Goal: Information Seeking & Learning: Learn about a topic

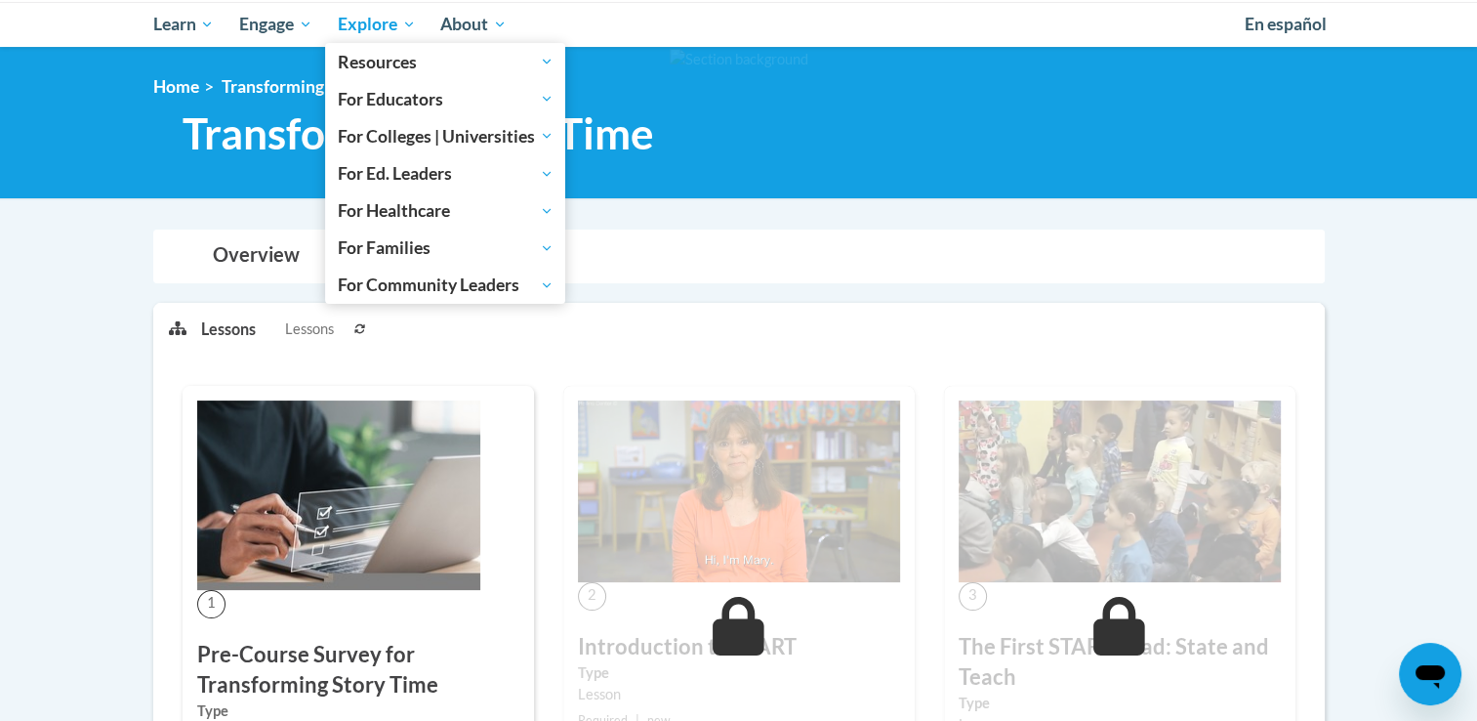
scroll to position [98, 0]
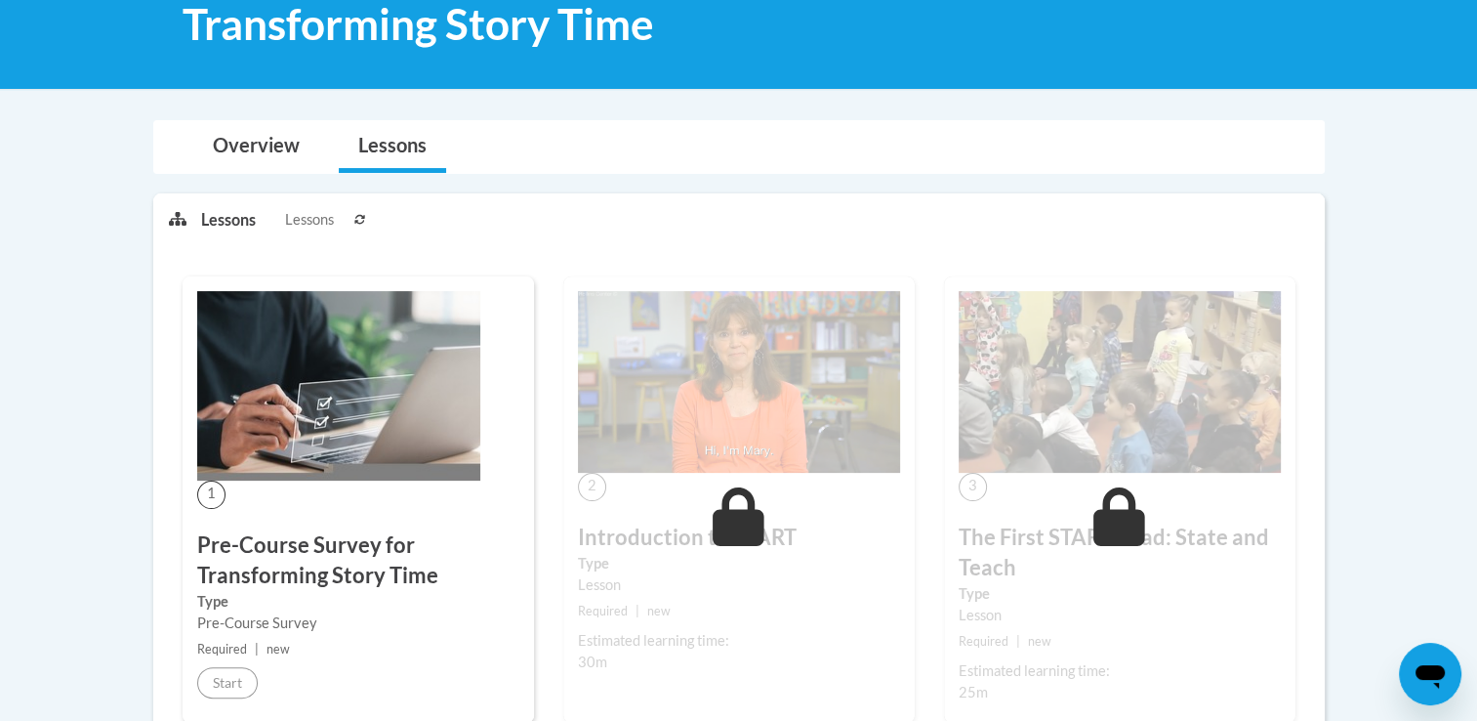
scroll to position [391, 0]
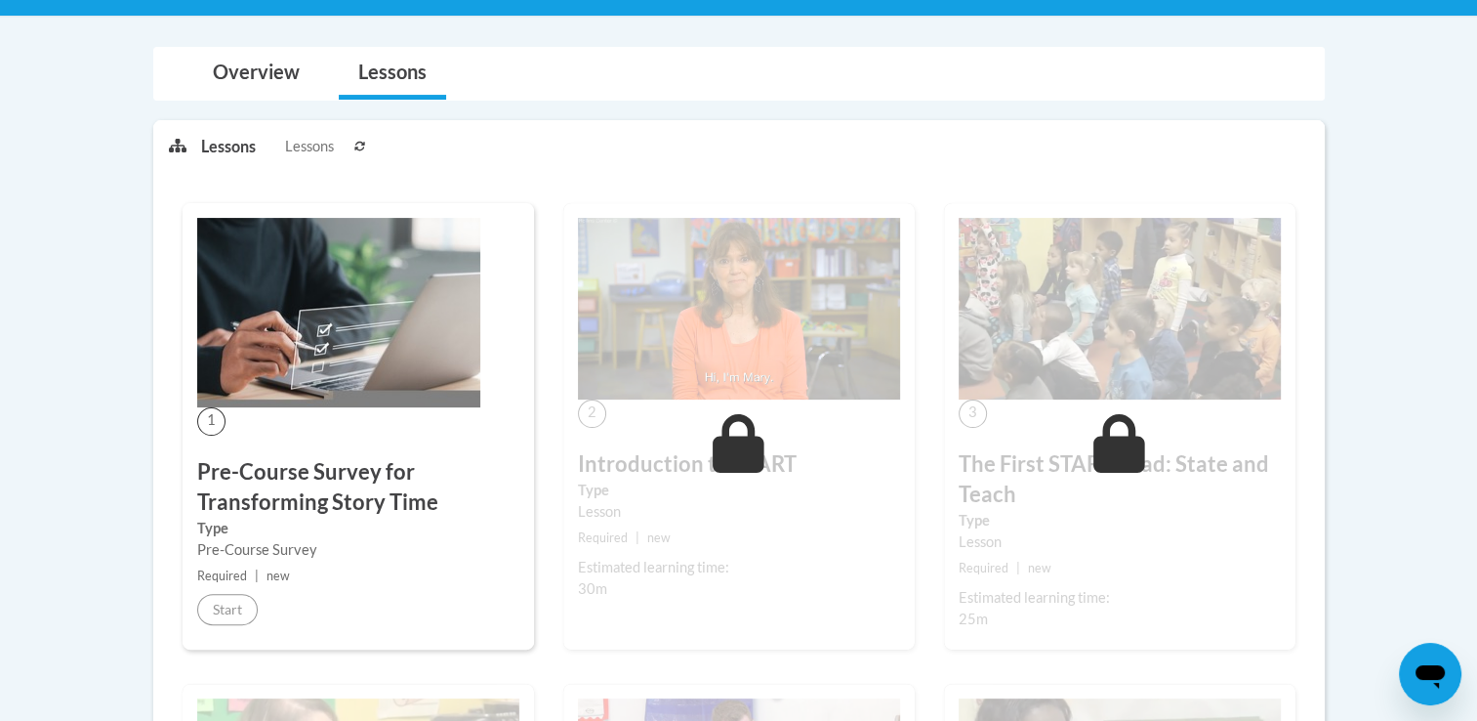
click at [297, 317] on img at bounding box center [338, 312] width 283 height 189
click at [648, 357] on img at bounding box center [739, 309] width 322 height 182
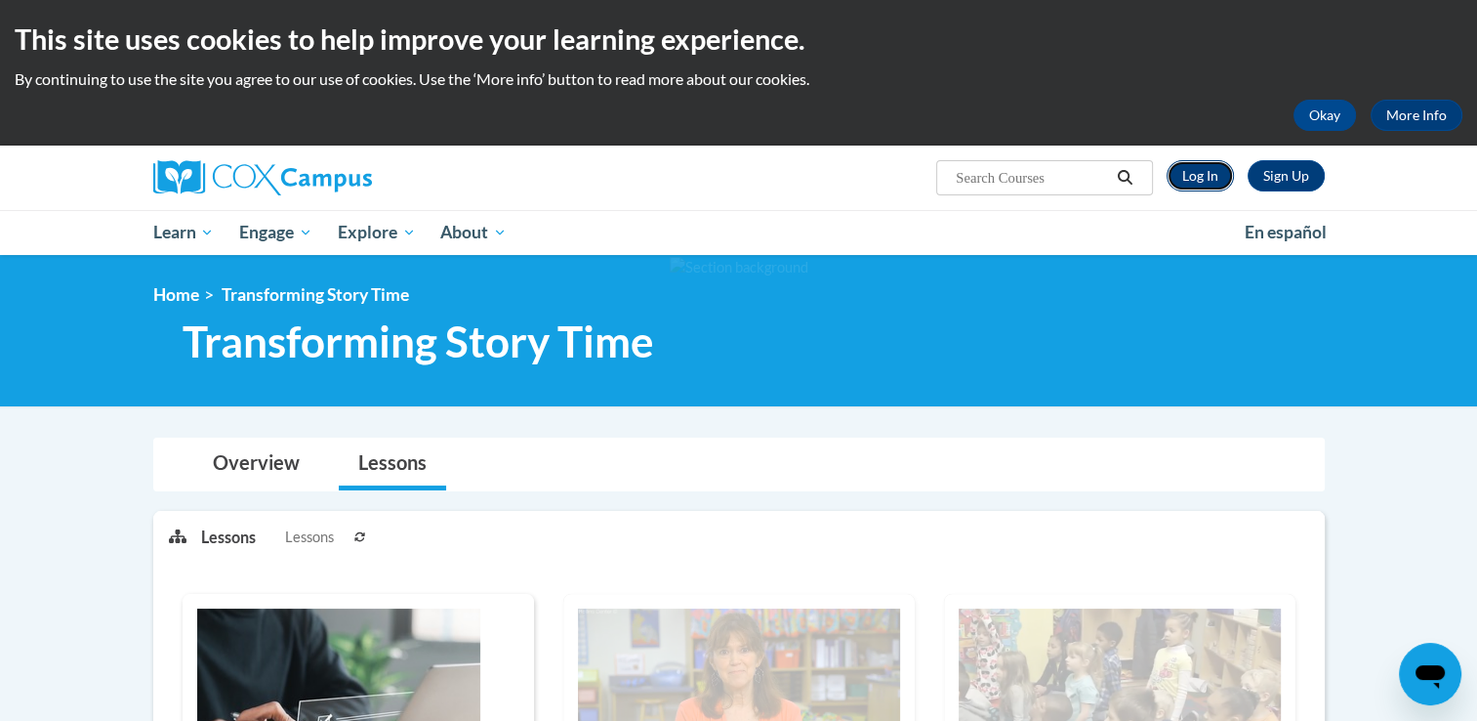
click at [1211, 177] on link "Log In" at bounding box center [1200, 175] width 67 height 31
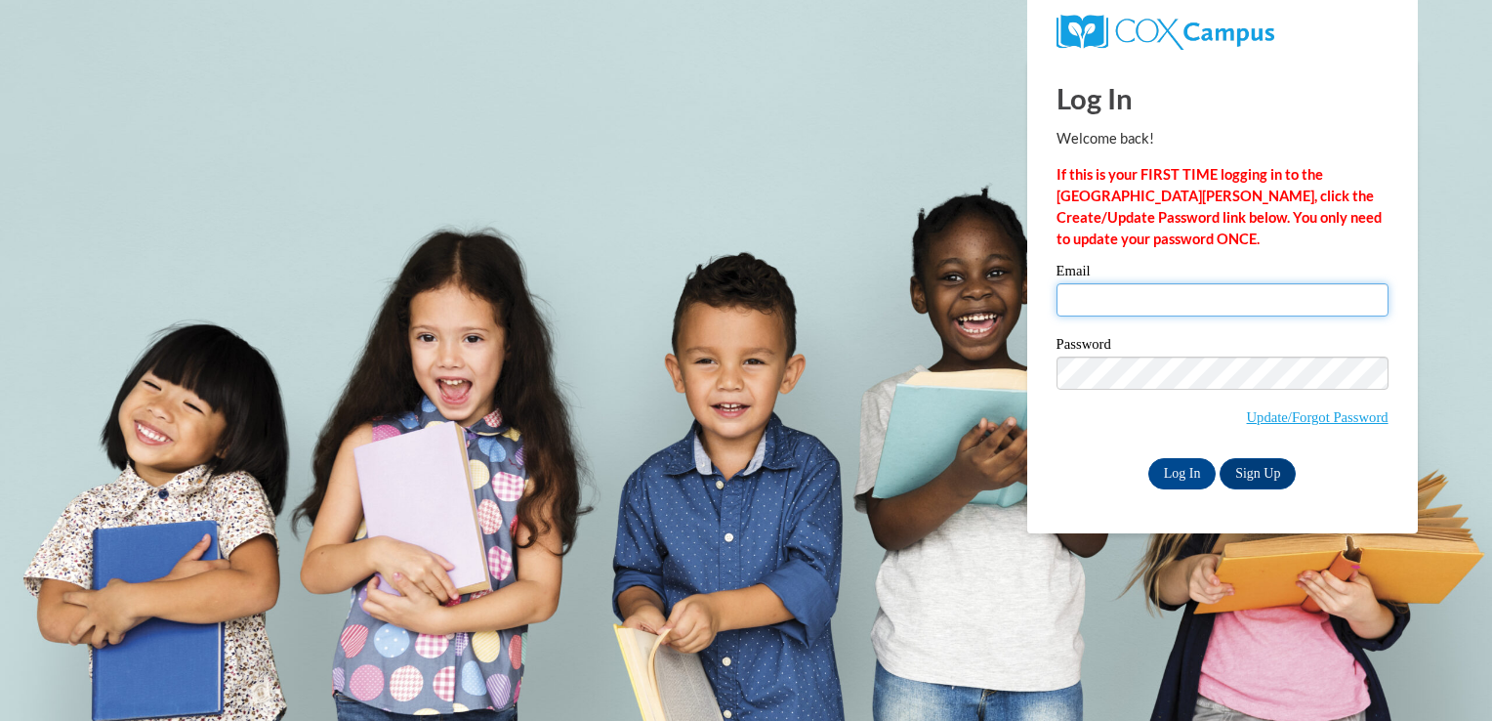
click at [1160, 303] on input "Email" at bounding box center [1222, 299] width 332 height 33
type input "tashonna.d@yahoo.com"
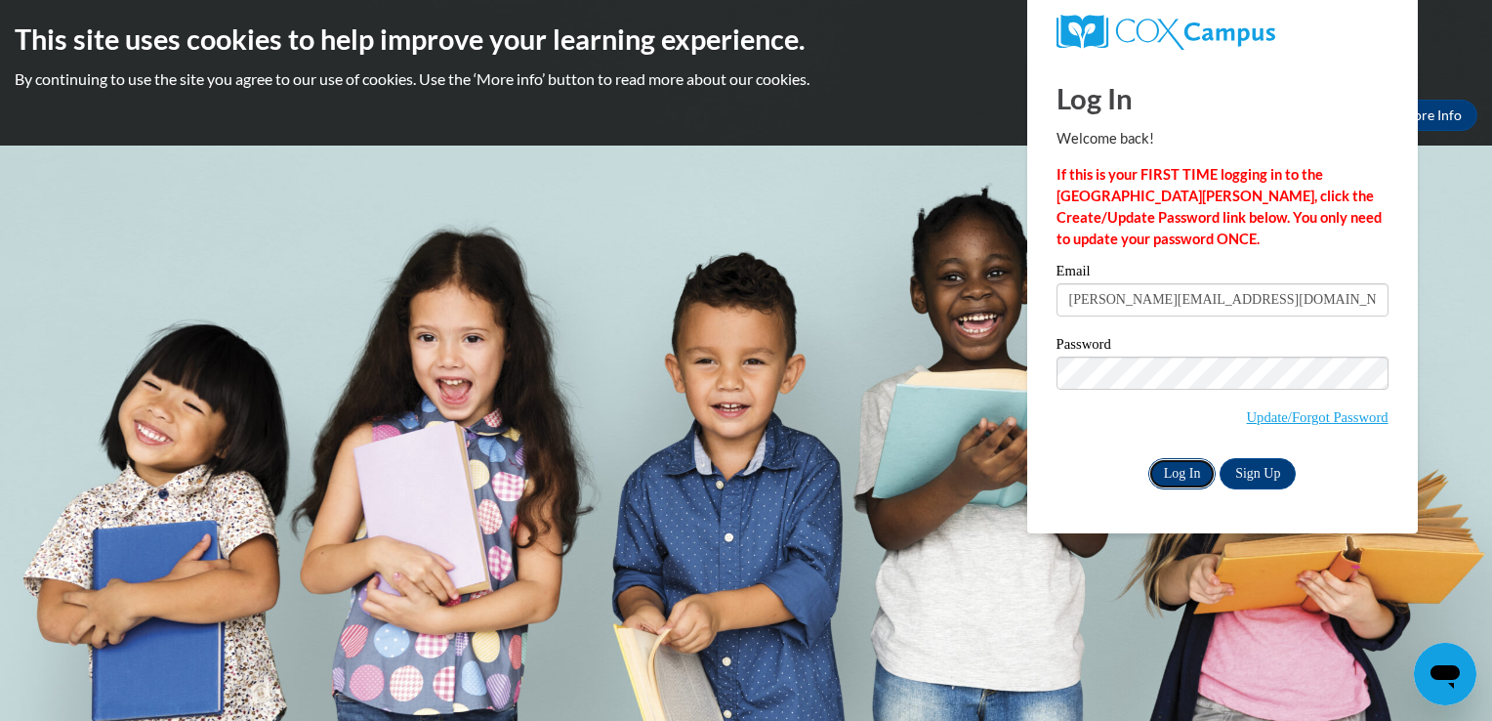
click at [1179, 471] on input "Log In" at bounding box center [1182, 473] width 68 height 31
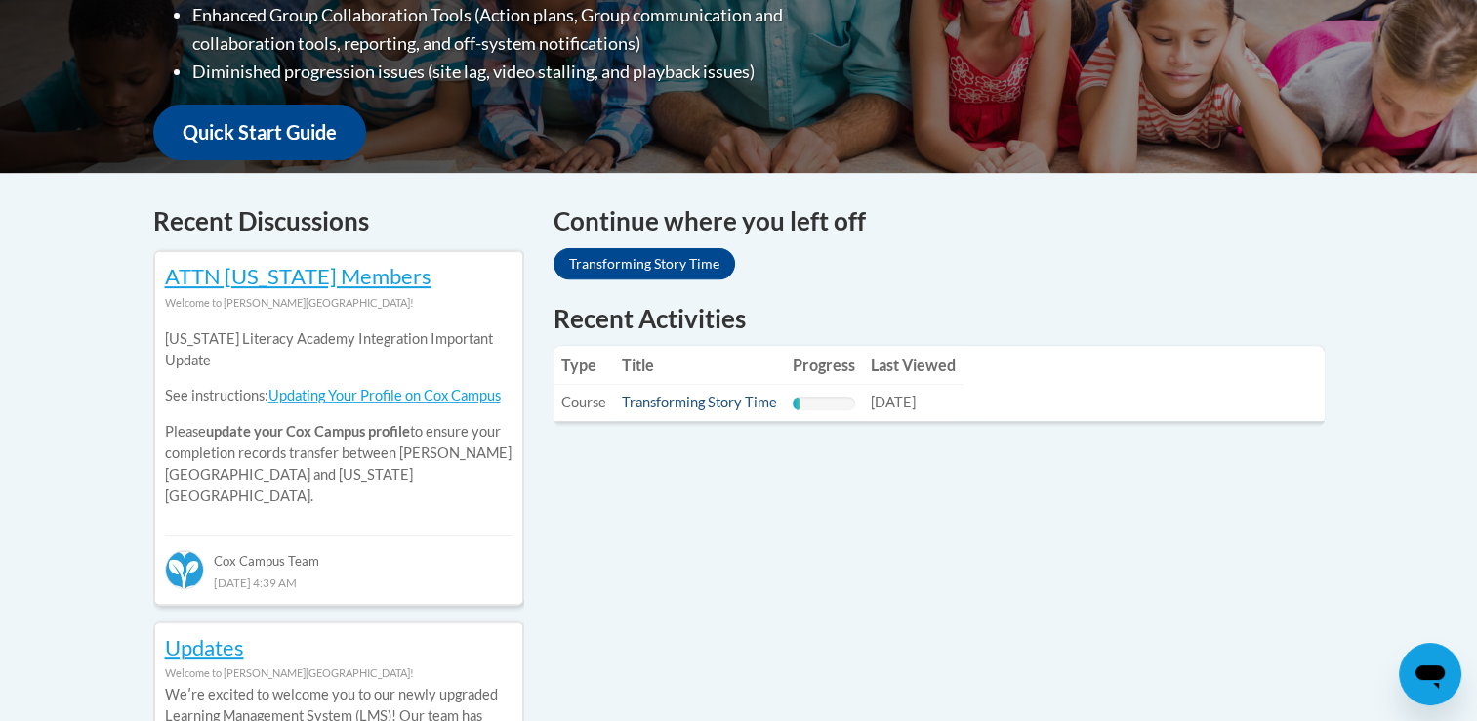
scroll to position [781, 0]
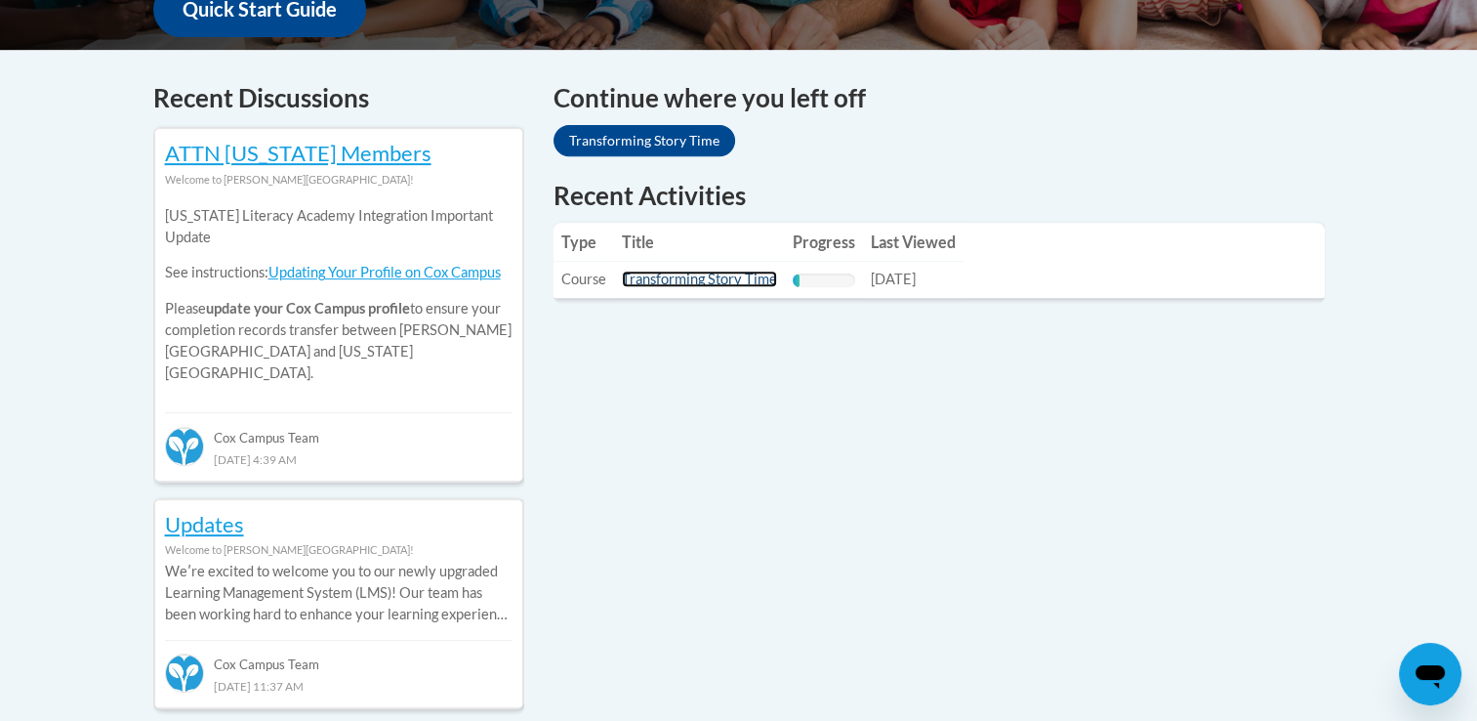
click at [661, 277] on link "Transforming Story Time" at bounding box center [699, 278] width 155 height 17
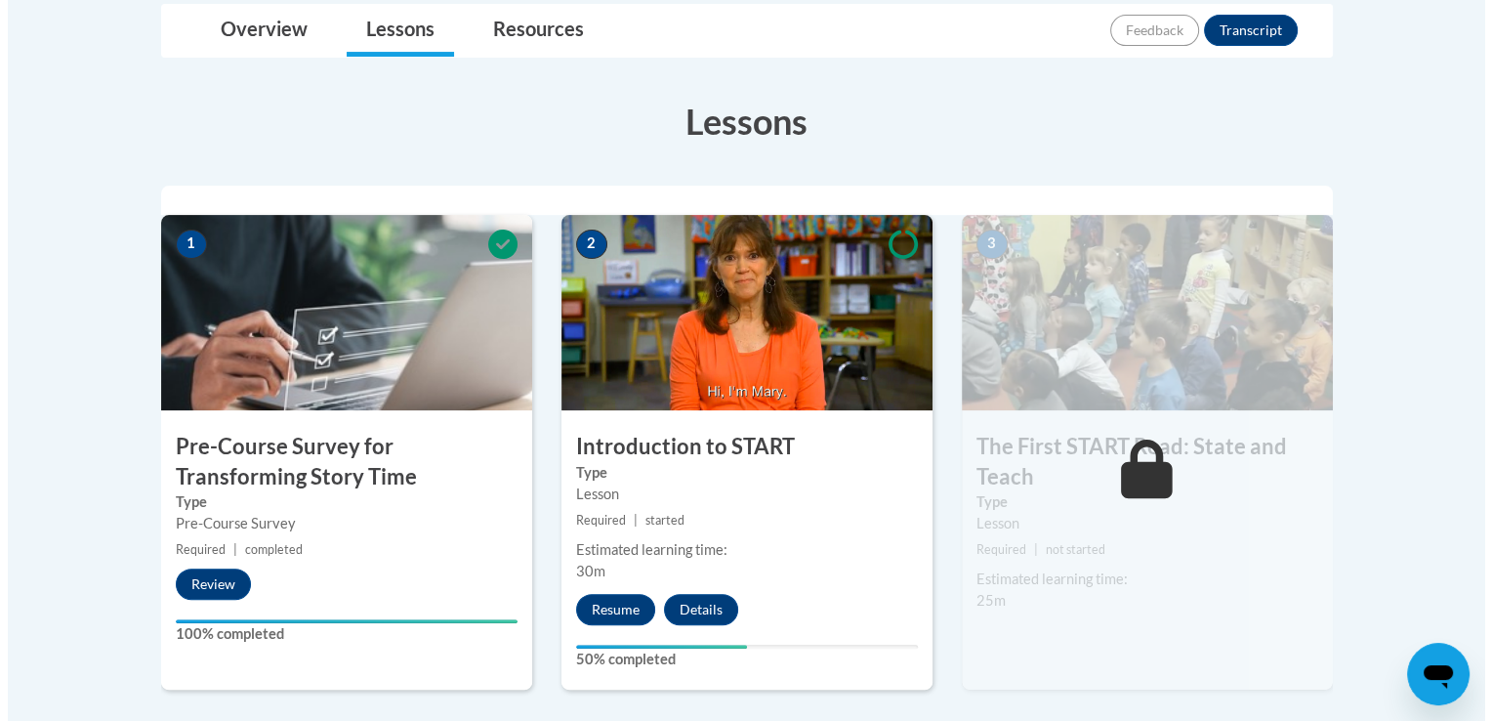
scroll to position [586, 0]
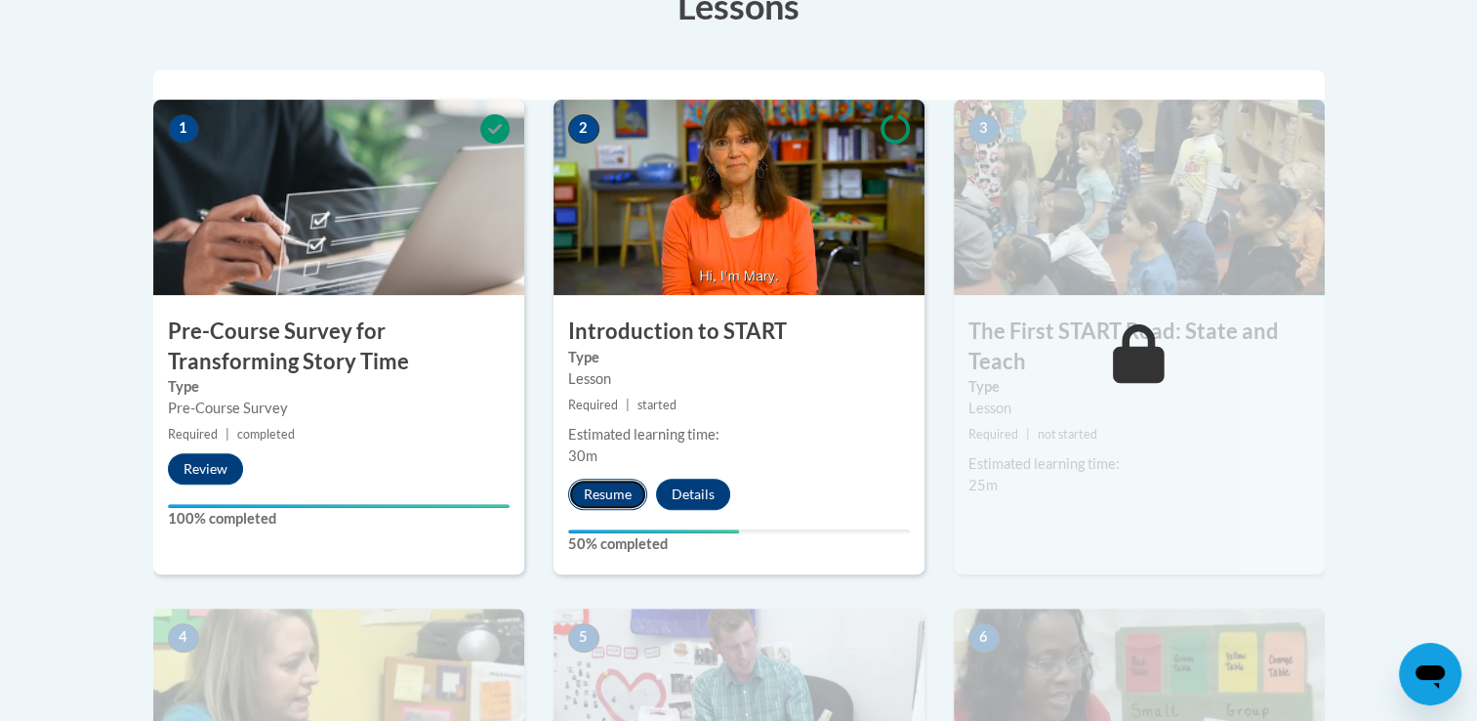
click at [622, 488] on button "Resume" at bounding box center [607, 493] width 79 height 31
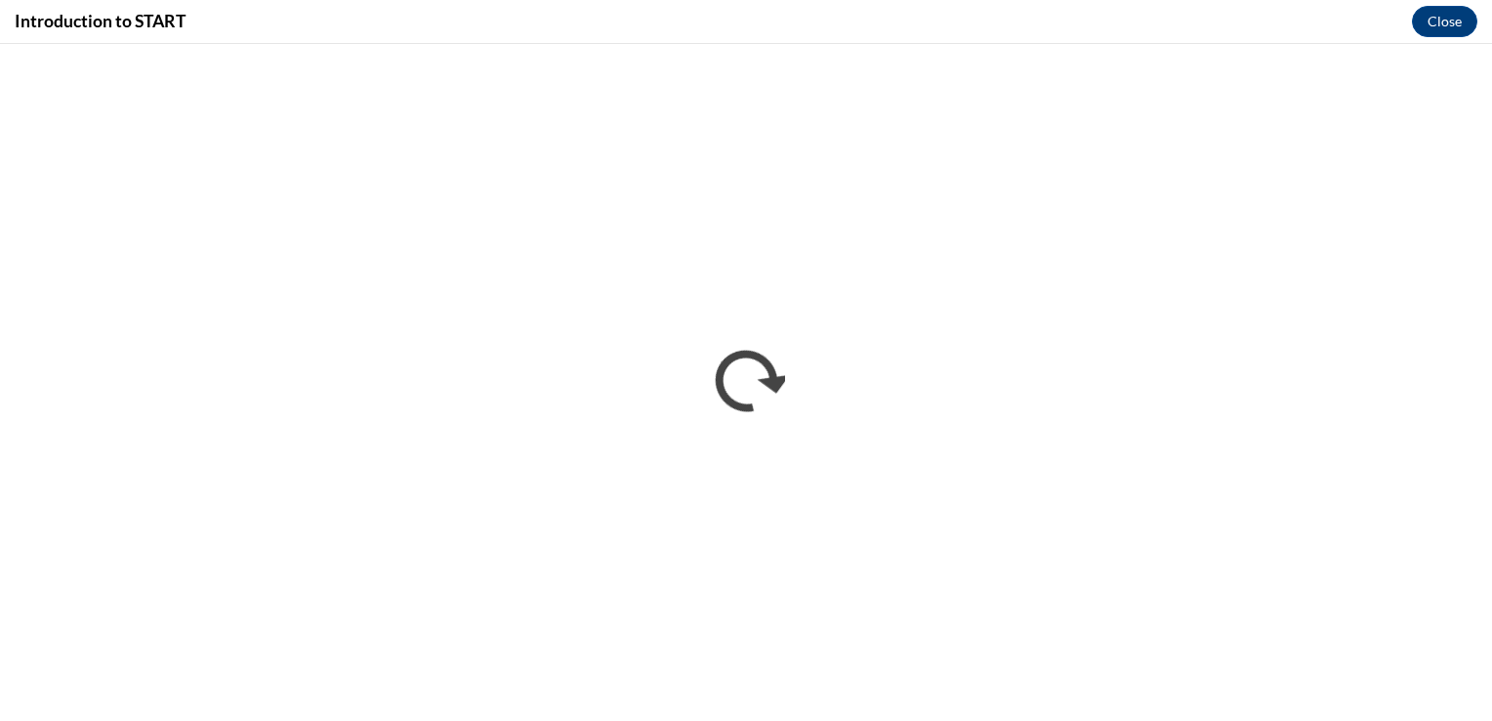
scroll to position [0, 0]
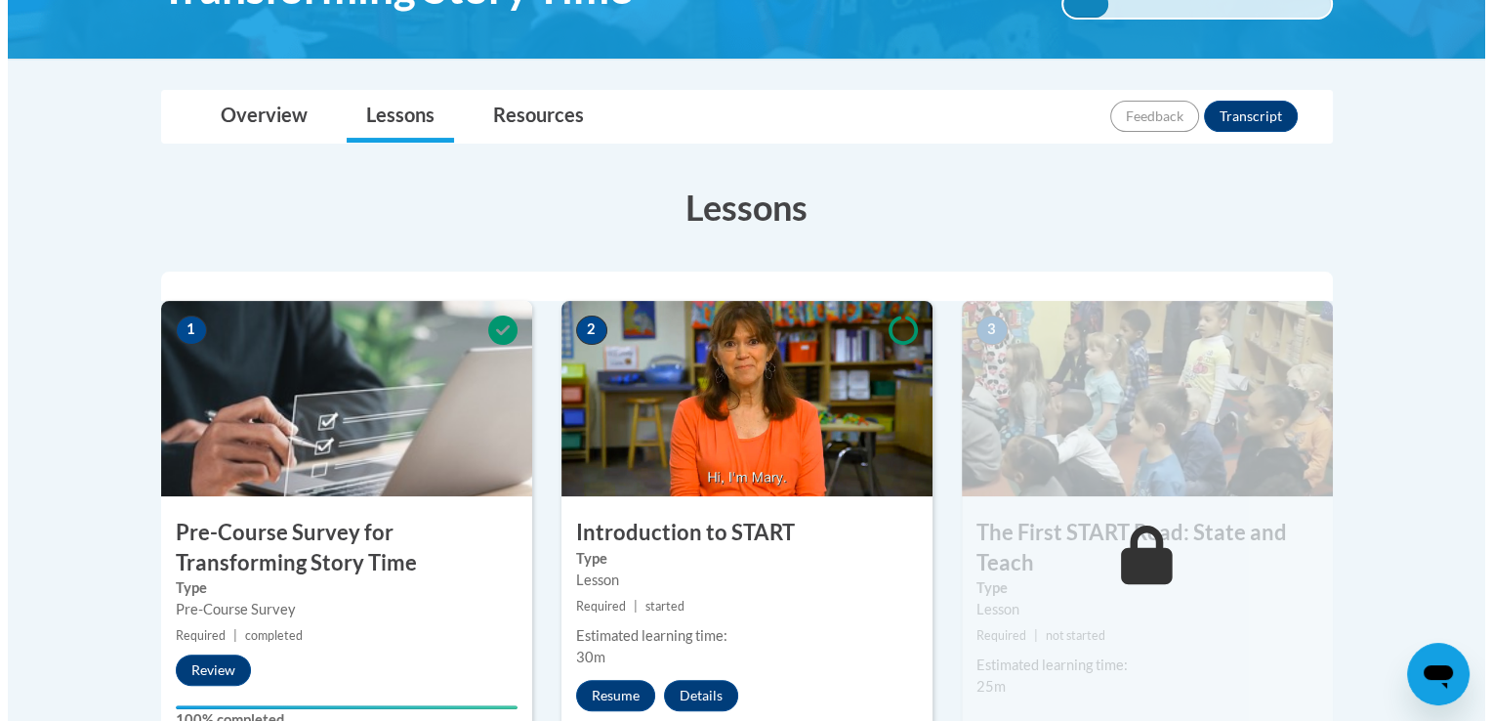
scroll to position [488, 0]
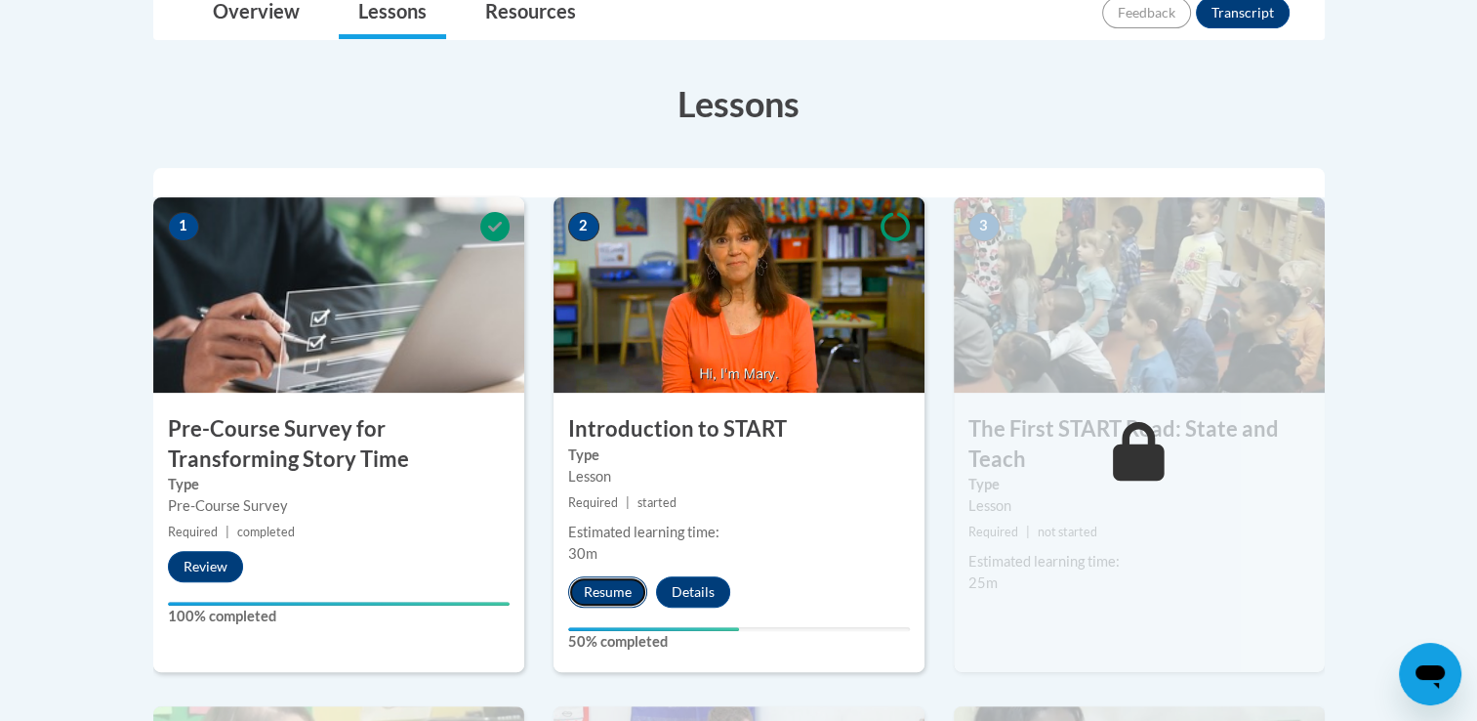
click at [618, 600] on button "Resume" at bounding box center [607, 591] width 79 height 31
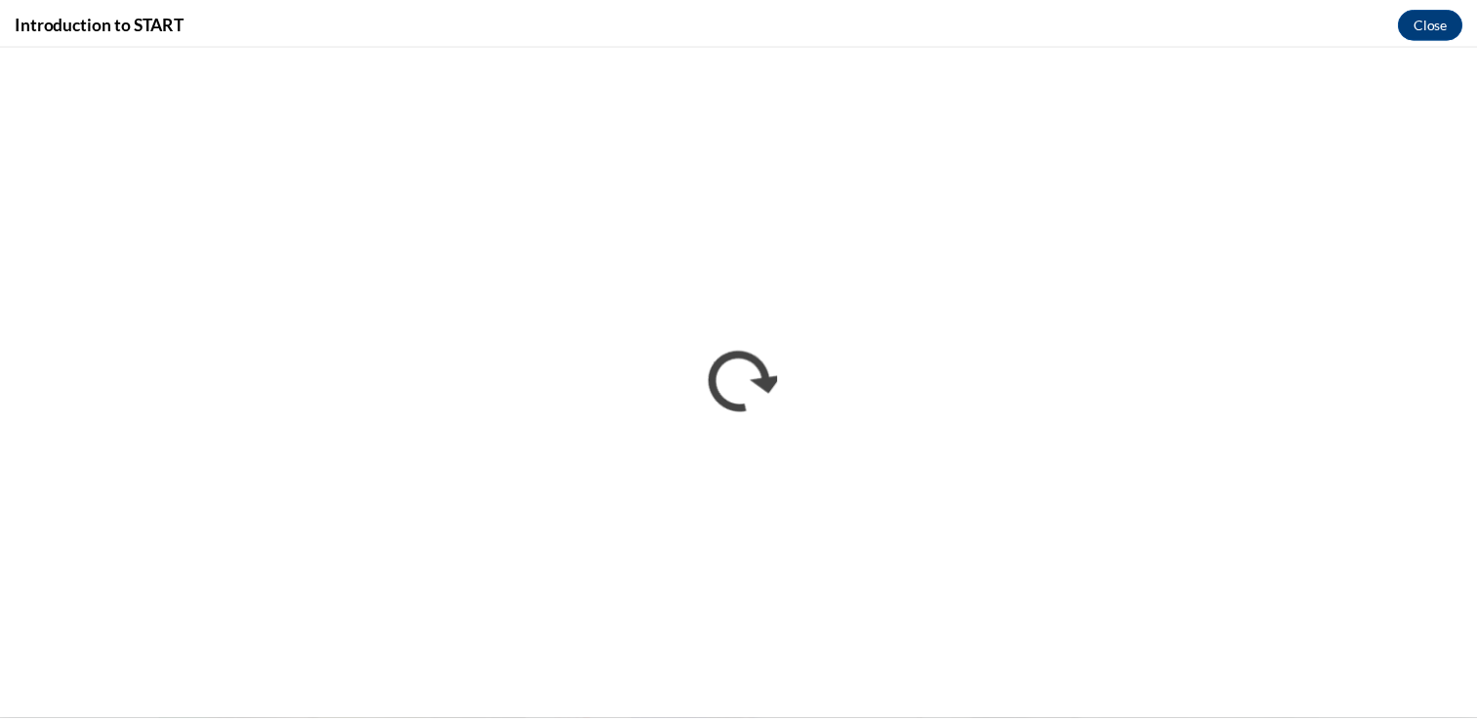
scroll to position [0, 0]
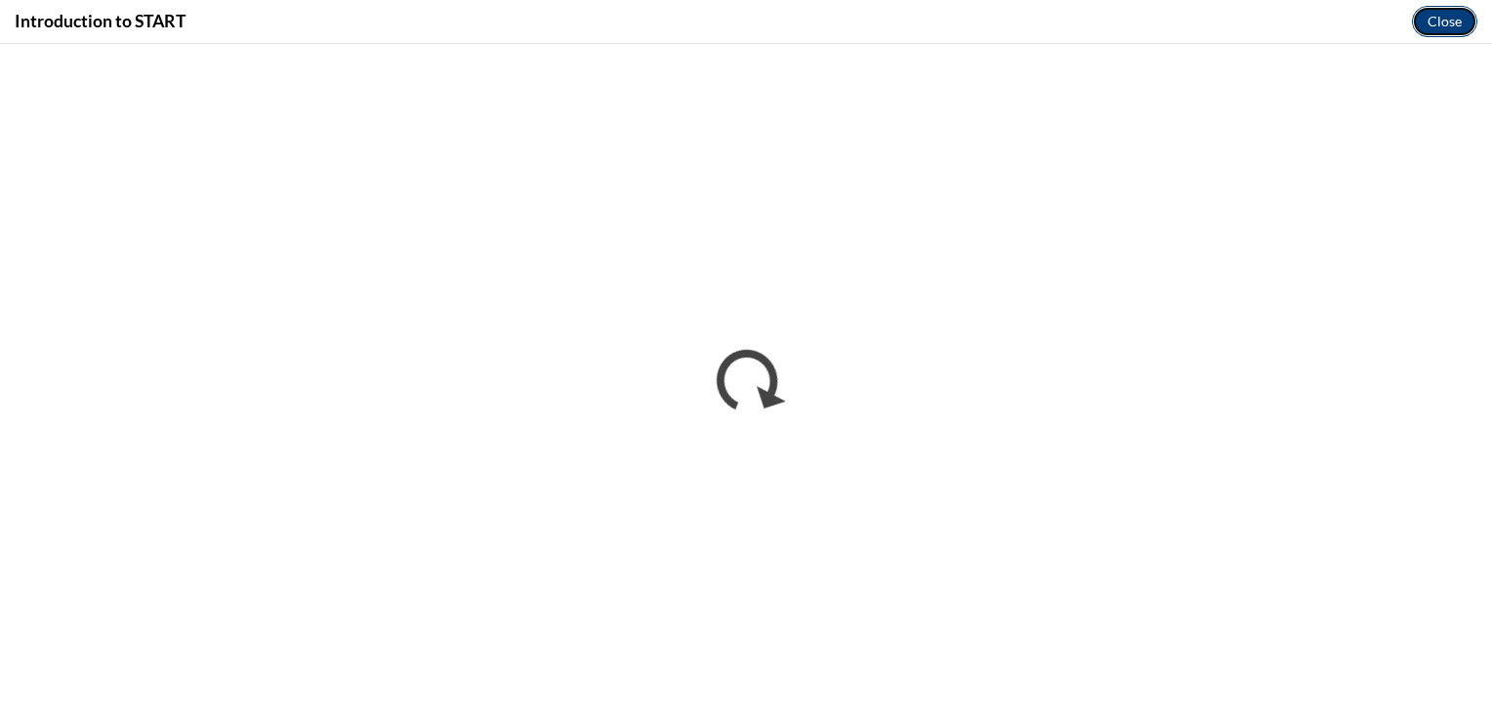
drag, startPoint x: 1433, startPoint y: 28, endPoint x: 1433, endPoint y: 0, distance: 28.3
click at [1433, 28] on button "Close" at bounding box center [1444, 21] width 65 height 31
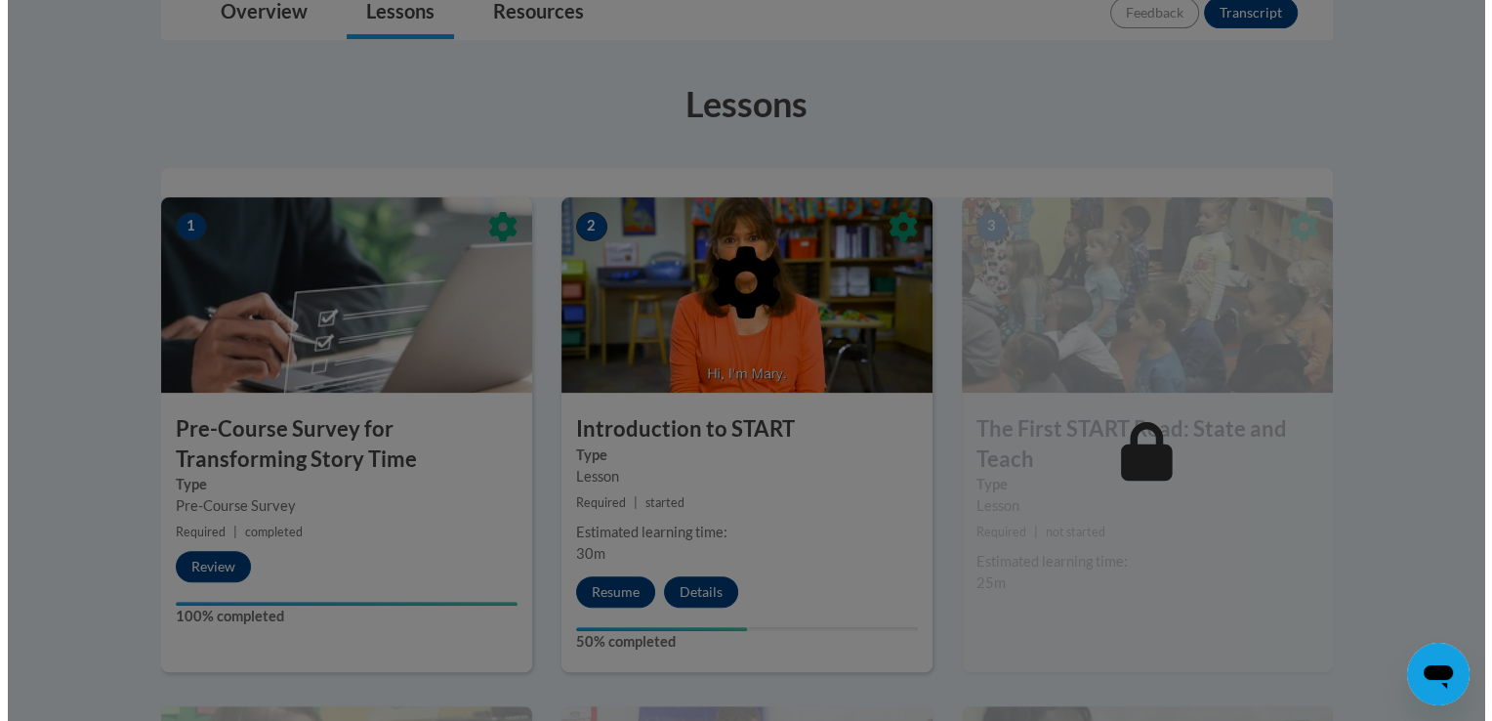
scroll to position [586, 0]
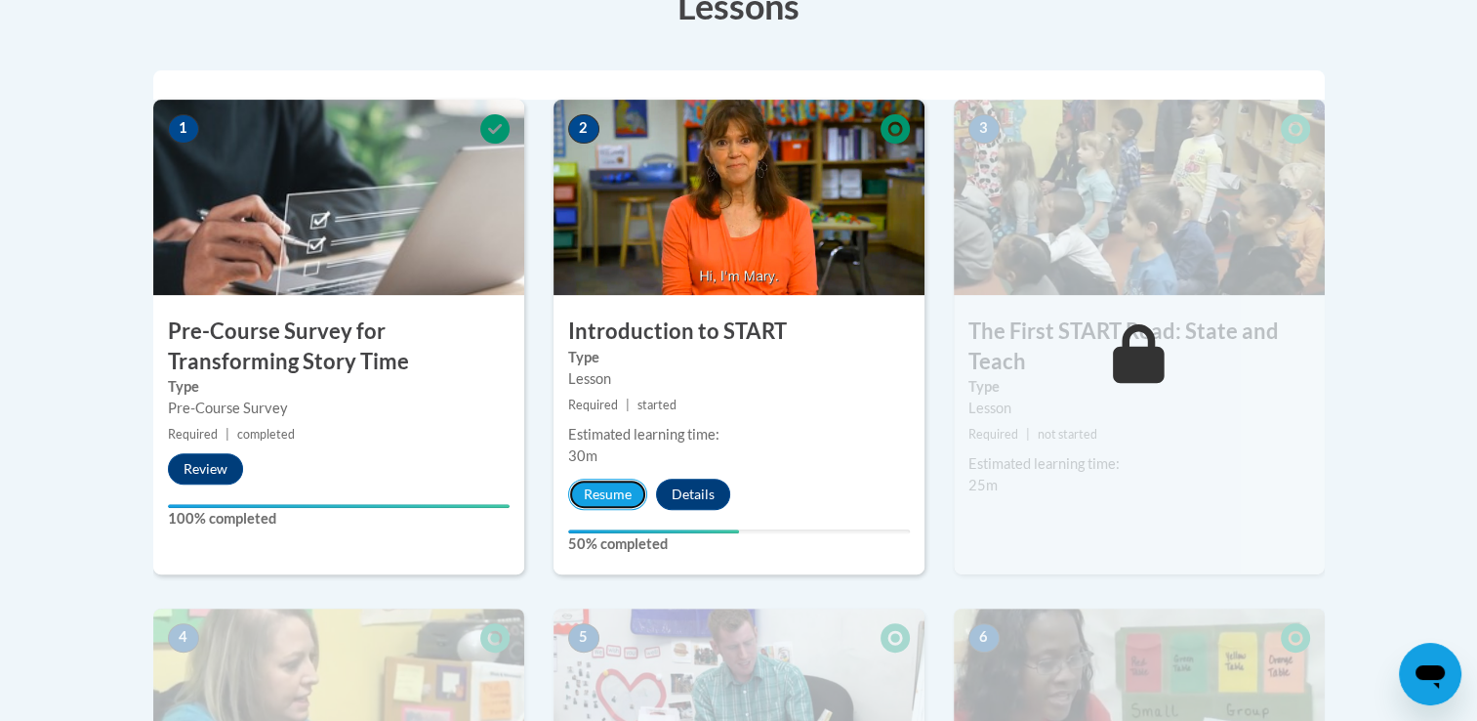
click at [616, 490] on button "Resume" at bounding box center [607, 493] width 79 height 31
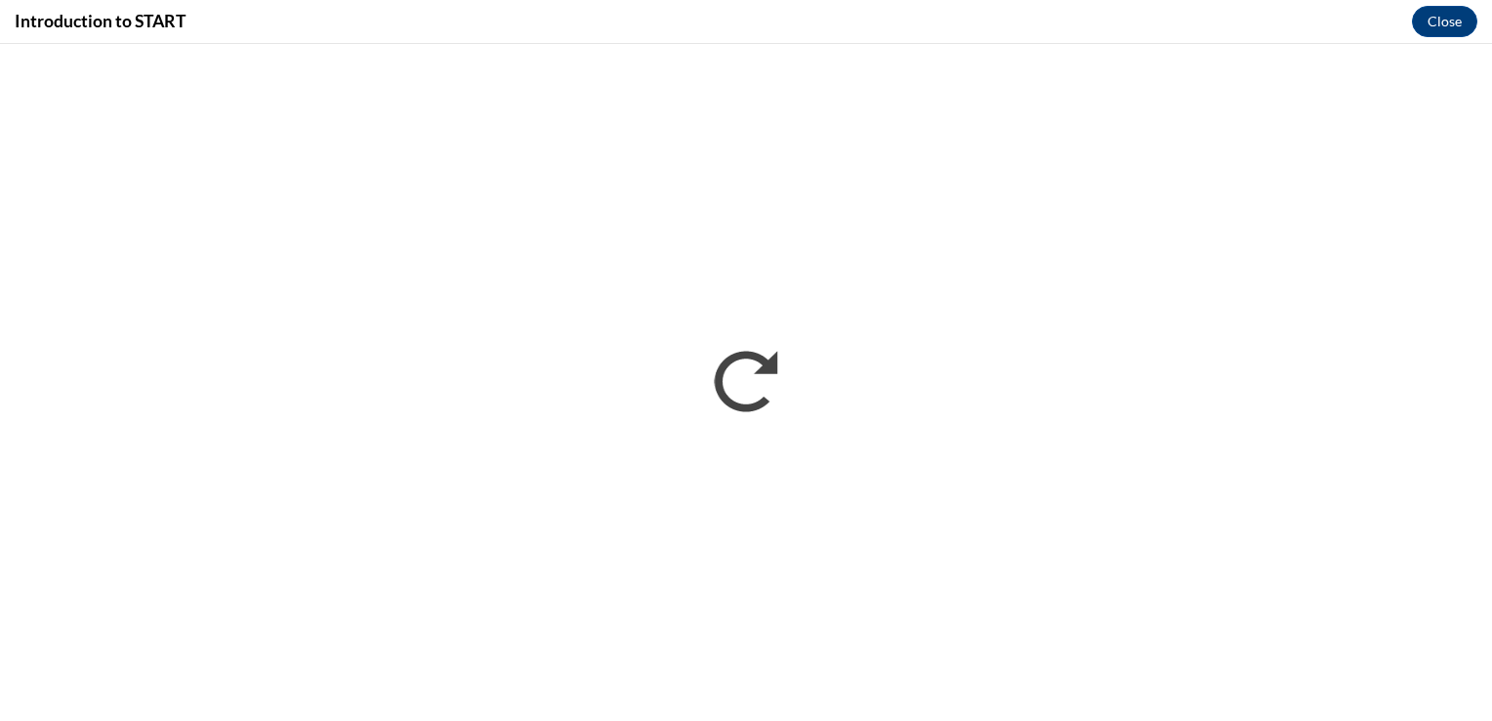
scroll to position [0, 0]
